Goal: Communication & Community: Participate in discussion

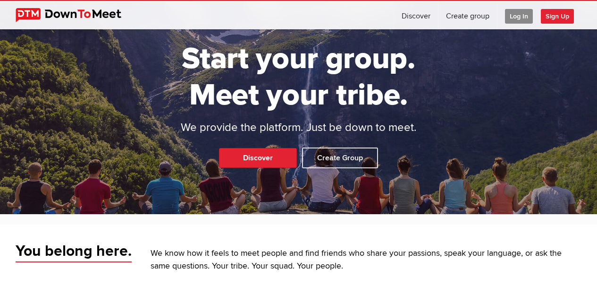
scroll to position [15, 0]
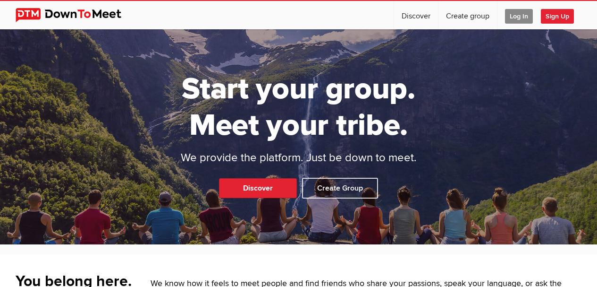
click at [517, 17] on span "Log In" at bounding box center [519, 16] width 28 height 15
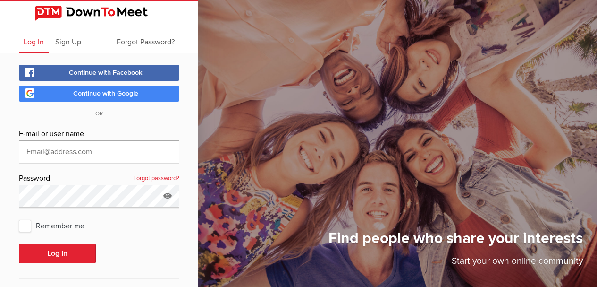
click at [76, 155] on input "text" at bounding box center [99, 151] width 160 height 23
type input "[EMAIL_ADDRESS][DOMAIN_NAME]"
drag, startPoint x: 76, startPoint y: 155, endPoint x: 23, endPoint y: 226, distance: 88.3
click at [23, 226] on span "Remember me" at bounding box center [56, 225] width 75 height 17
click at [19, 217] on input "Remember me" at bounding box center [18, 216] width 0 height 0
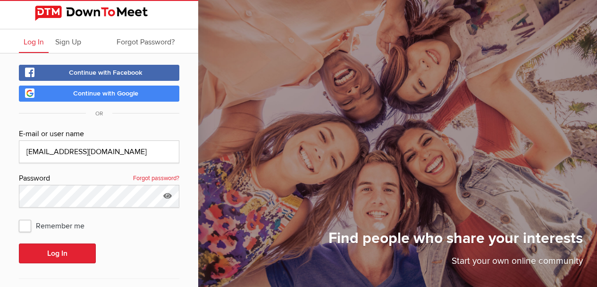
checkbox input "true"
click at [64, 252] on button "Log In" at bounding box center [57, 253] width 77 height 20
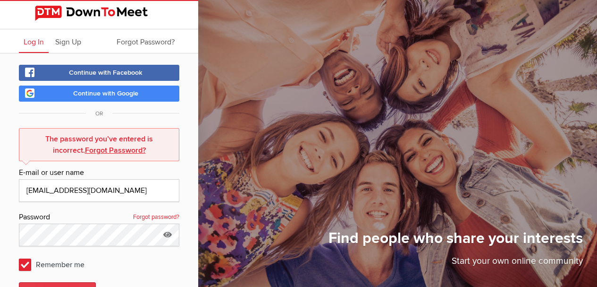
scroll to position [78, 0]
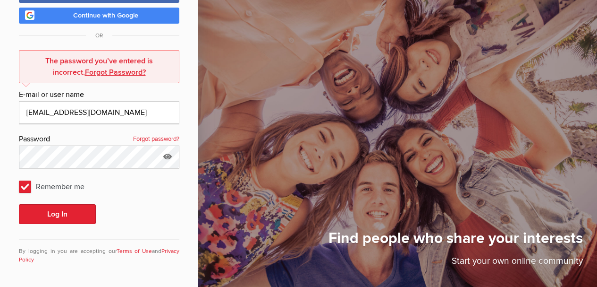
click at [19, 204] on button "Log In" at bounding box center [57, 214] width 77 height 20
click at [62, 216] on button "Log In" at bounding box center [57, 214] width 77 height 20
click at [55, 216] on button "Log In" at bounding box center [57, 214] width 77 height 20
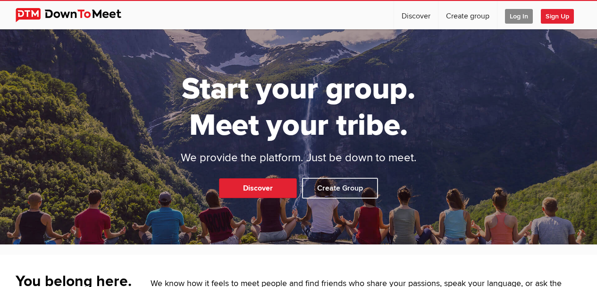
click at [514, 16] on span "Log In" at bounding box center [519, 16] width 28 height 15
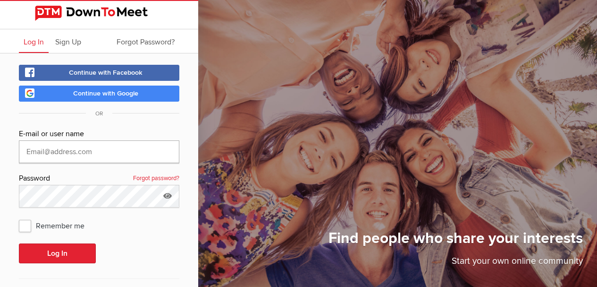
click at [40, 149] on input "text" at bounding box center [99, 151] width 160 height 23
type input "[EMAIL_ADDRESS][DOMAIN_NAME]"
click at [25, 228] on span "Remember me" at bounding box center [56, 225] width 75 height 17
click at [19, 217] on input "Remember me" at bounding box center [18, 216] width 0 height 0
checkbox input "true"
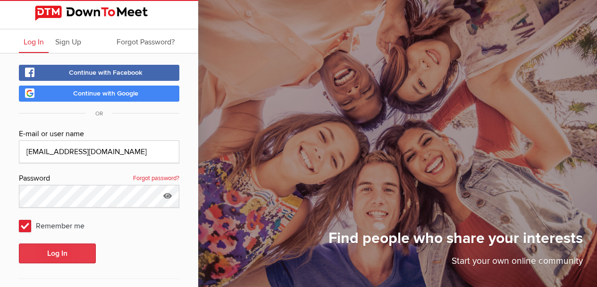
click at [56, 252] on button "Log In" at bounding box center [57, 253] width 77 height 20
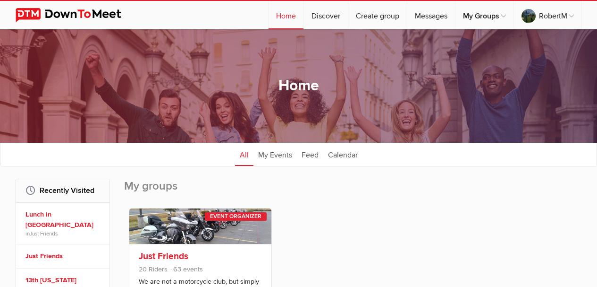
click at [179, 253] on link "Just Friends" at bounding box center [164, 255] width 50 height 11
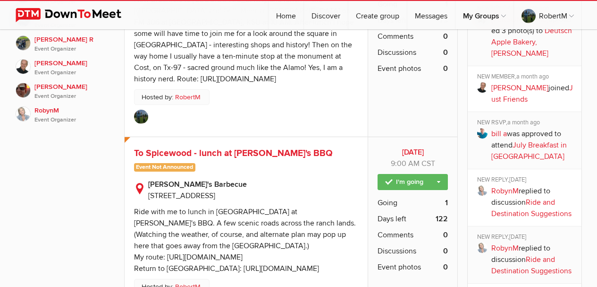
scroll to position [661, 0]
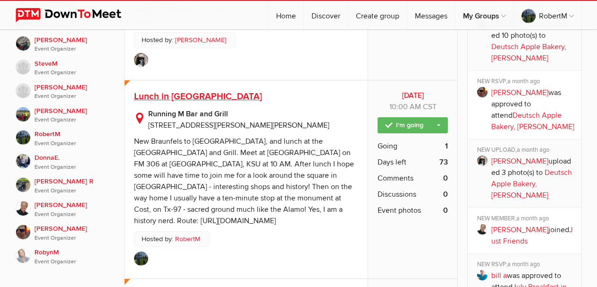
click at [193, 91] on span "Lunch in [GEOGRAPHIC_DATA]" at bounding box center [198, 96] width 128 height 11
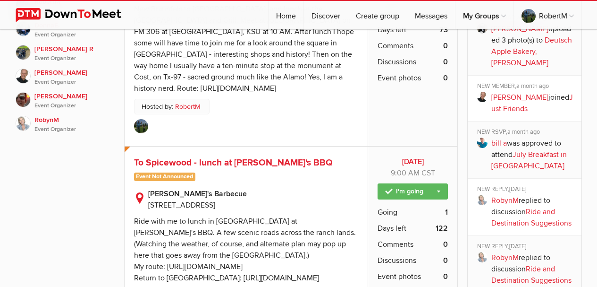
scroll to position [850, 0]
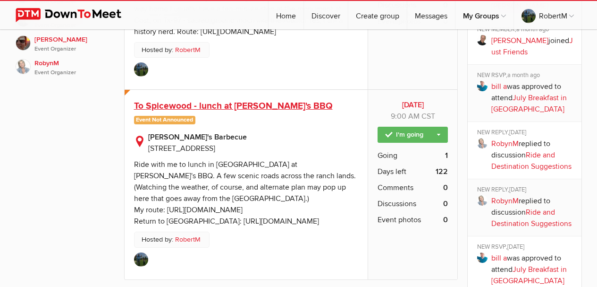
click at [210, 100] on span "To Spicewood - lunch at [PERSON_NAME]'s BBQ" at bounding box center [233, 105] width 199 height 11
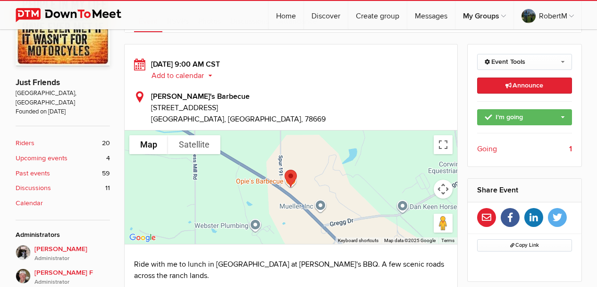
scroll to position [236, 0]
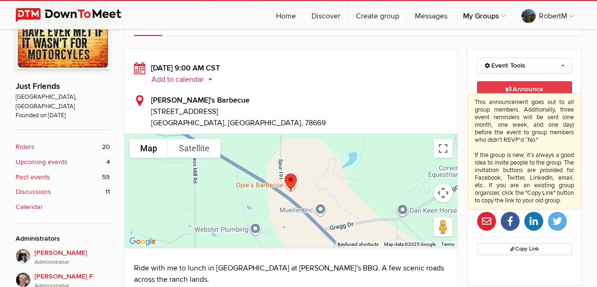
click at [542, 90] on span "Announce This announcement goes out to all group members. Additionally, three e…" at bounding box center [525, 89] width 38 height 8
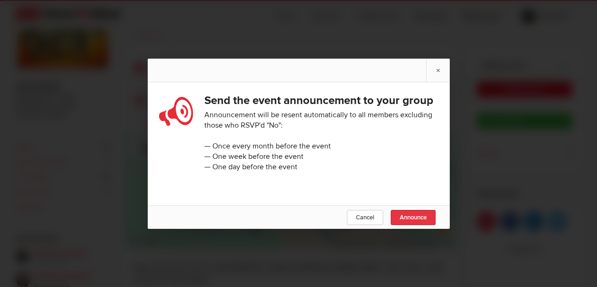
click at [408, 221] on span "Announce" at bounding box center [413, 217] width 27 height 8
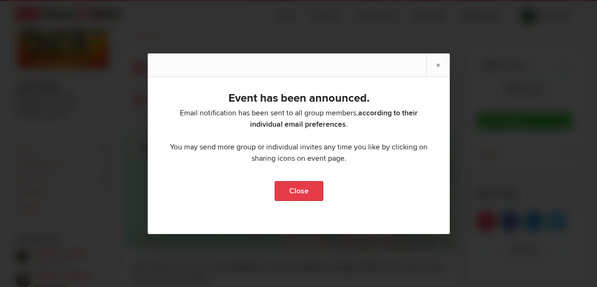
click at [306, 191] on link "Close" at bounding box center [298, 191] width 49 height 20
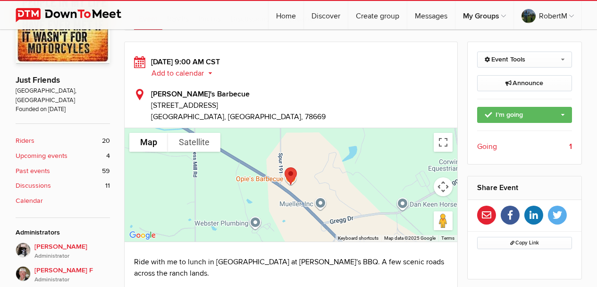
scroll to position [330, 0]
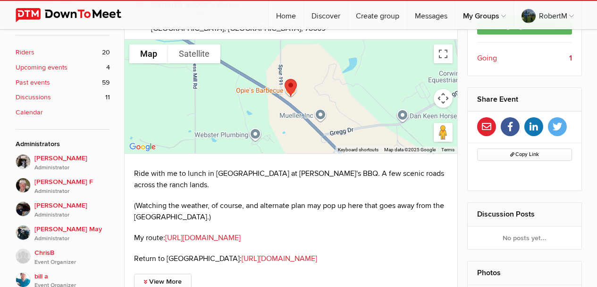
click at [29, 107] on b "Calendar" at bounding box center [29, 112] width 27 height 10
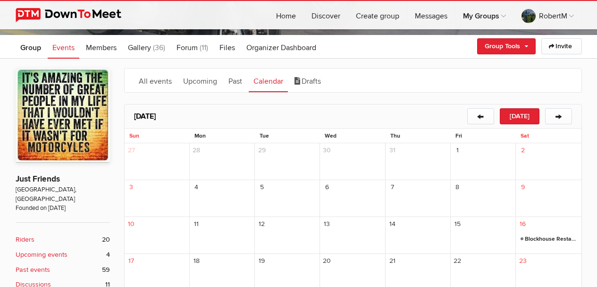
scroll to position [142, 0]
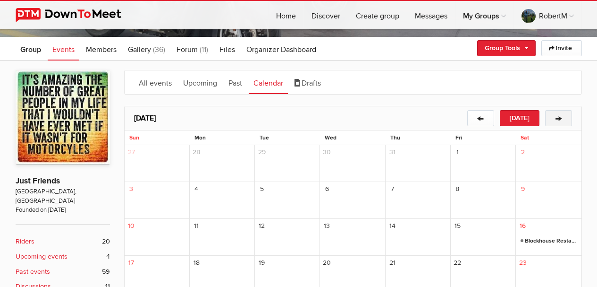
click at [559, 118] on button "→" at bounding box center [558, 118] width 27 height 16
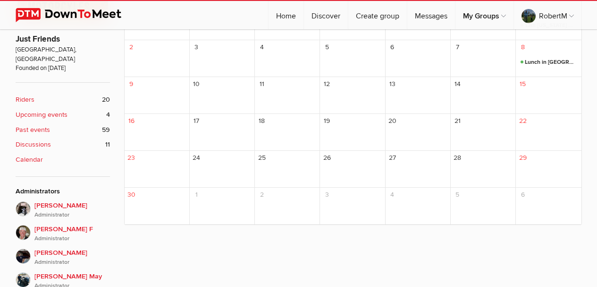
scroll to position [236, 0]
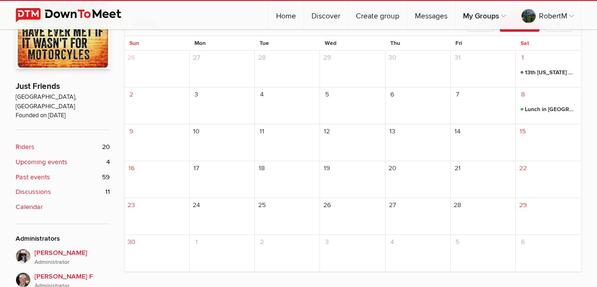
click at [546, 70] on span "13th [US_STATE] Motorcycle Revival" at bounding box center [549, 72] width 56 height 11
click at [26, 157] on b "Upcoming events" at bounding box center [42, 162] width 52 height 10
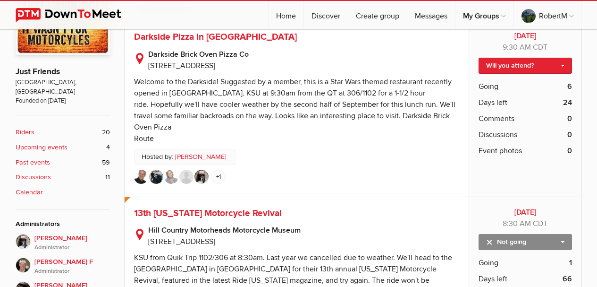
scroll to position [236, 0]
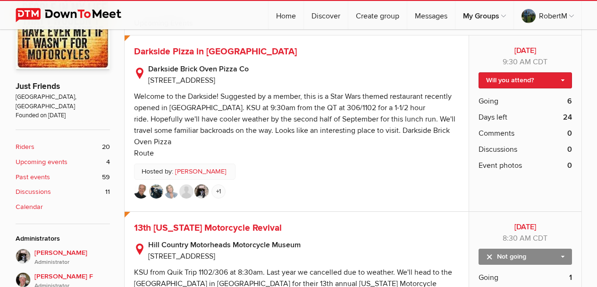
click at [153, 48] on span "Darkside Pizza in [GEOGRAPHIC_DATA]" at bounding box center [215, 51] width 163 height 11
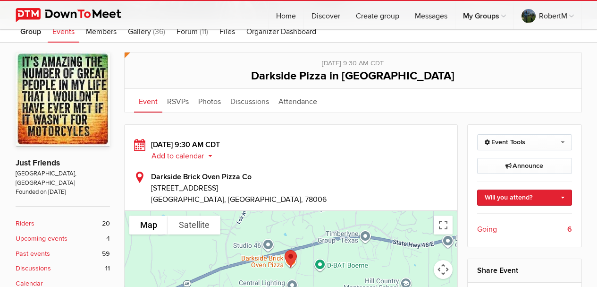
scroll to position [189, 0]
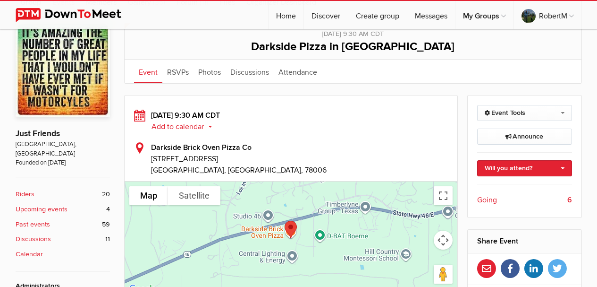
click at [37, 204] on b "Upcoming events" at bounding box center [42, 209] width 52 height 10
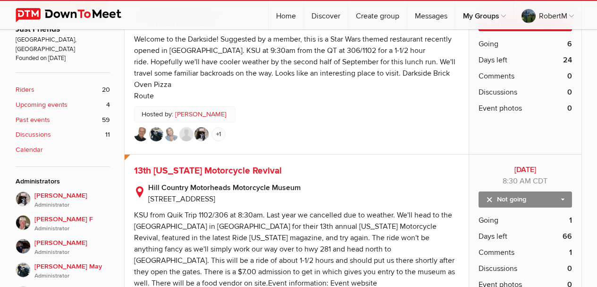
scroll to position [330, 0]
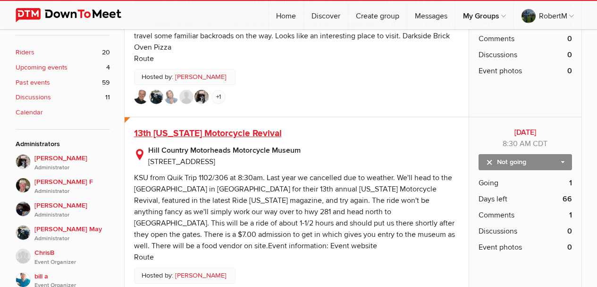
click at [203, 127] on span "13th [US_STATE] Motorcycle Revival" at bounding box center [208, 132] width 148 height 11
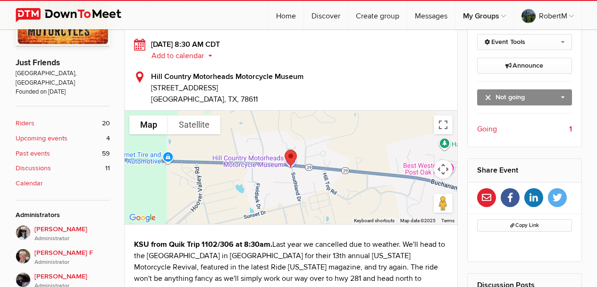
scroll to position [236, 0]
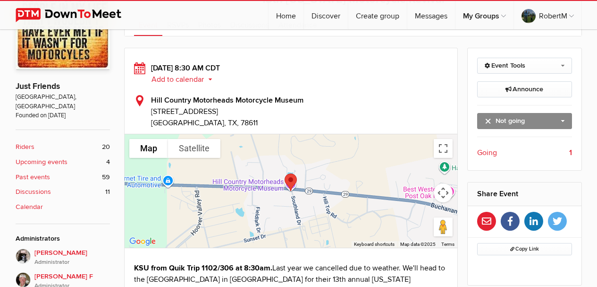
click at [27, 157] on b "Upcoming events" at bounding box center [42, 162] width 52 height 10
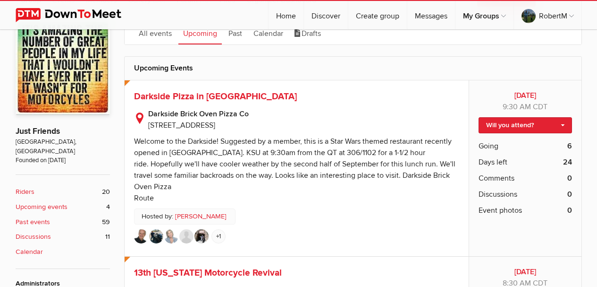
scroll to position [189, 0]
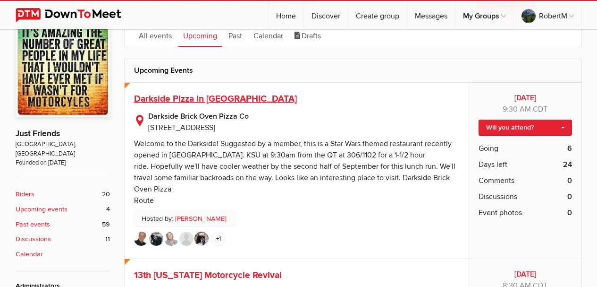
click at [221, 95] on span "Darkside Pizza in [GEOGRAPHIC_DATA]" at bounding box center [215, 98] width 163 height 11
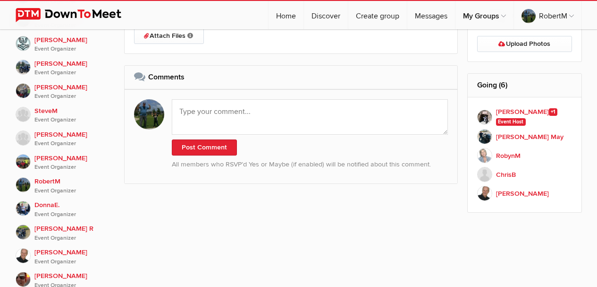
scroll to position [566, 0]
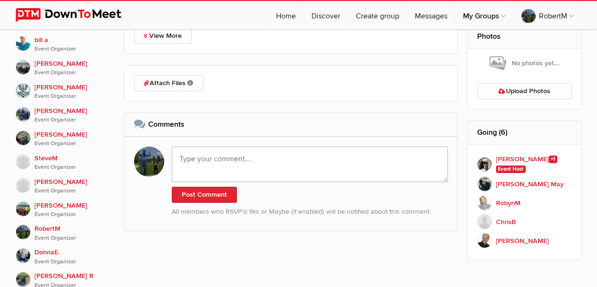
click at [208, 160] on textarea at bounding box center [310, 163] width 277 height 35
type textarea "O"
click at [208, 160] on textarea "O" at bounding box center [310, 163] width 277 height 35
type textarea "I"
